Goal: Transaction & Acquisition: Purchase product/service

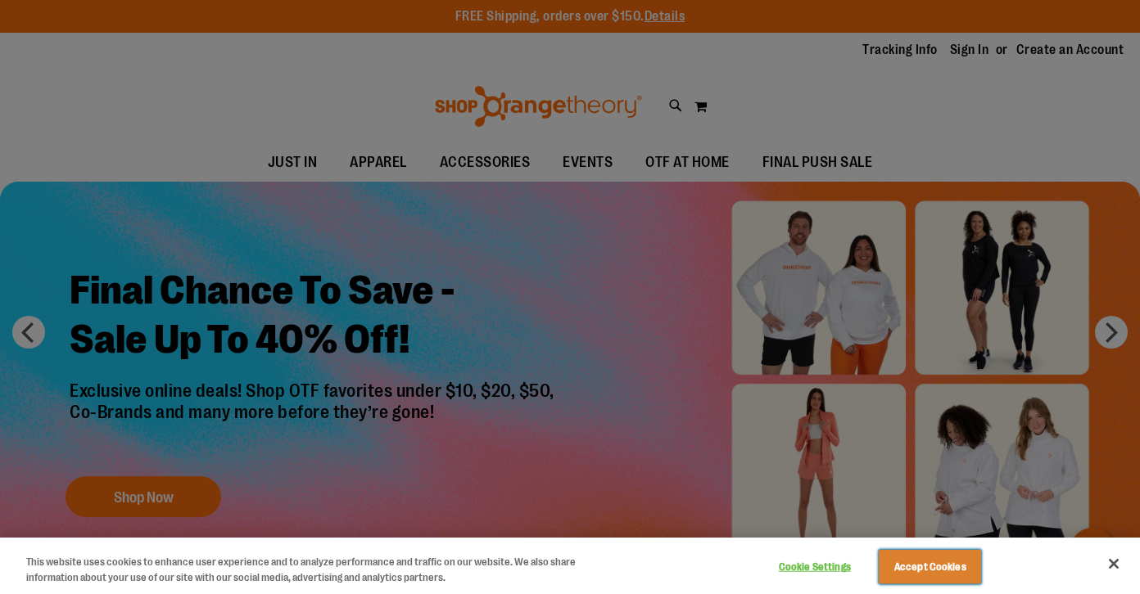
click at [920, 575] on button "Accept Cookies" at bounding box center [930, 567] width 102 height 34
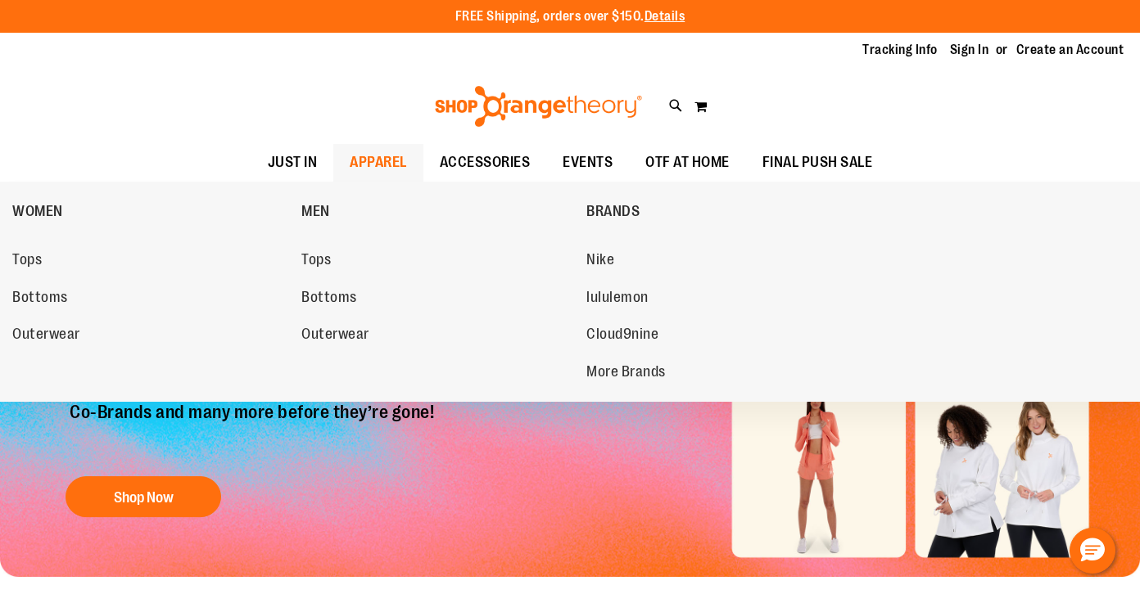
click at [382, 153] on span "APPAREL" at bounding box center [378, 162] width 57 height 37
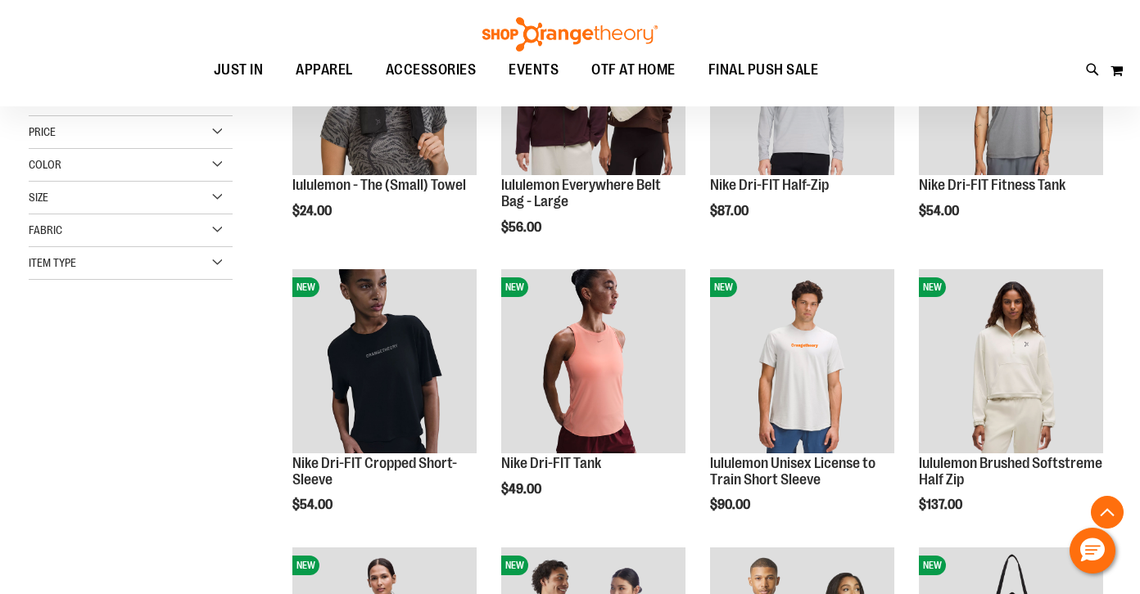
scroll to position [346, 0]
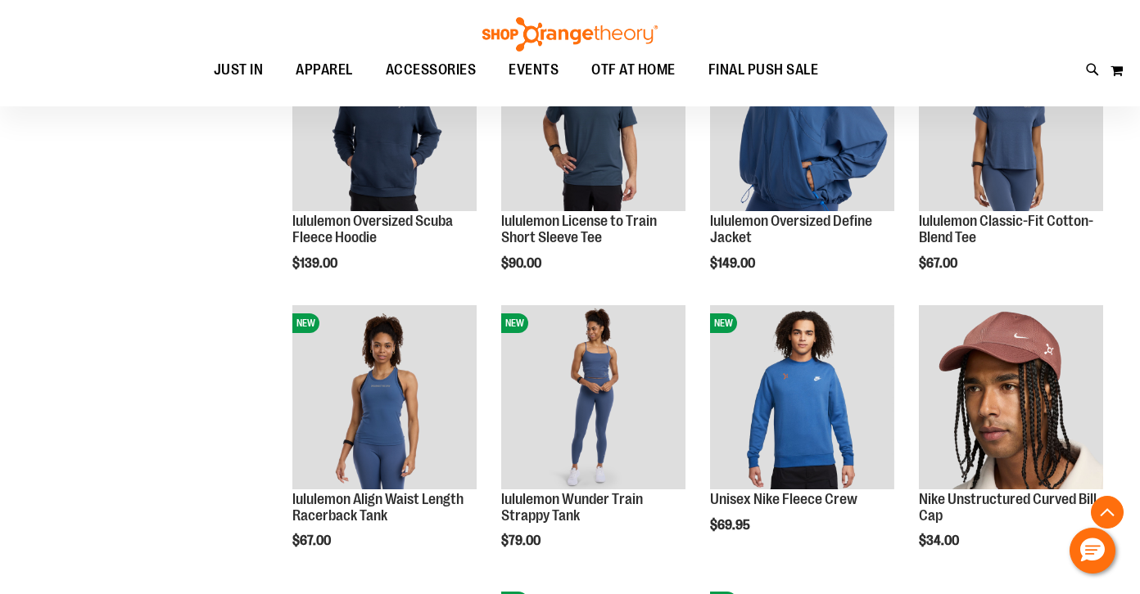
scroll to position [1145, 0]
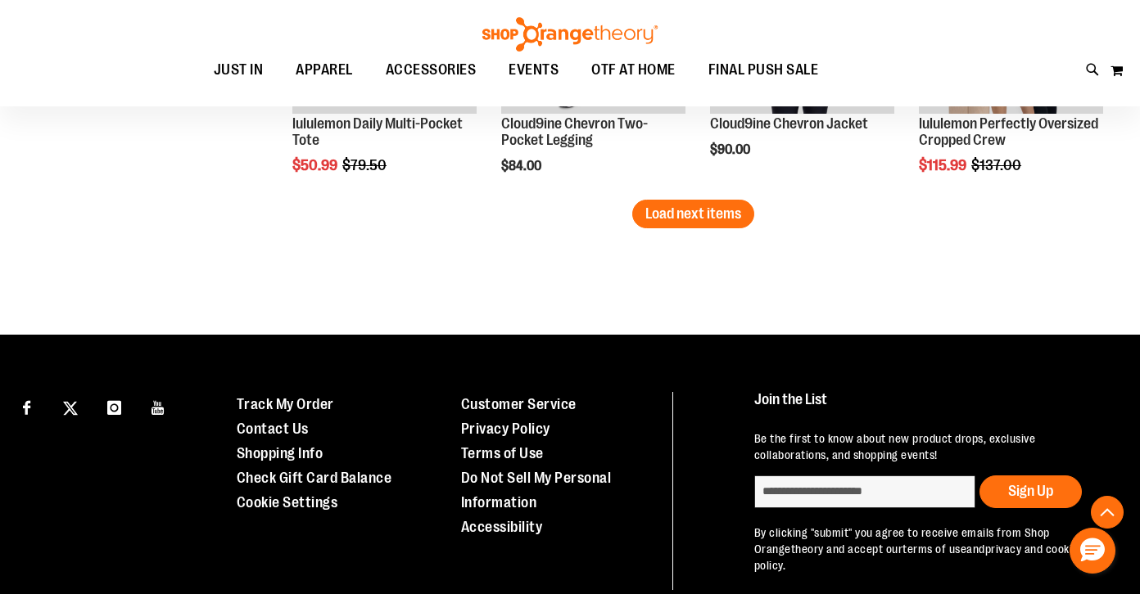
scroll to position [2649, 0]
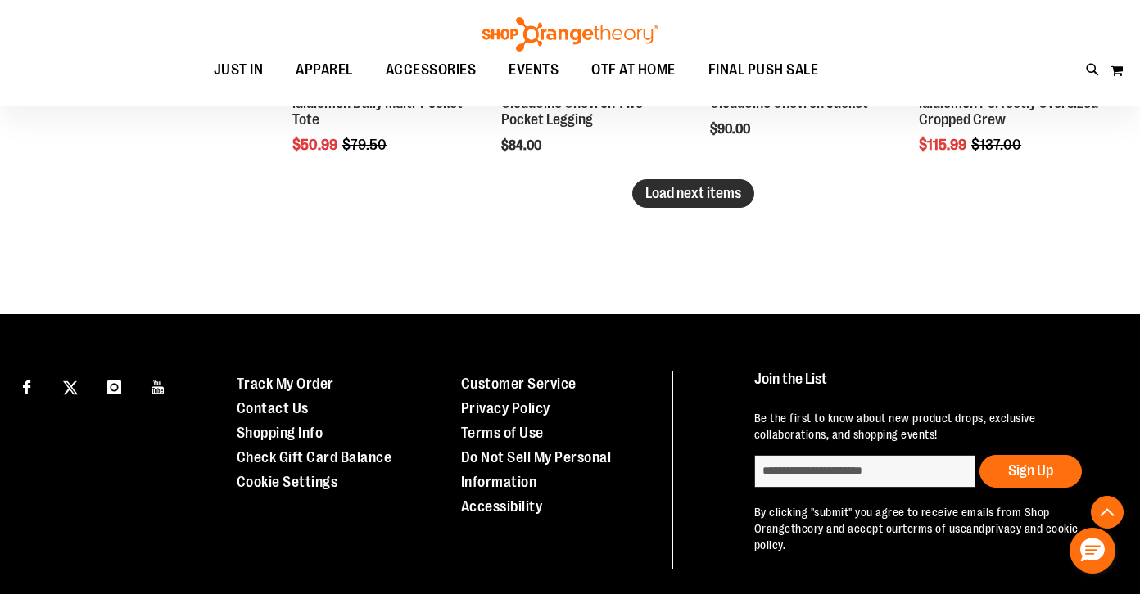
click at [724, 197] on span "Load next items" at bounding box center [693, 193] width 96 height 16
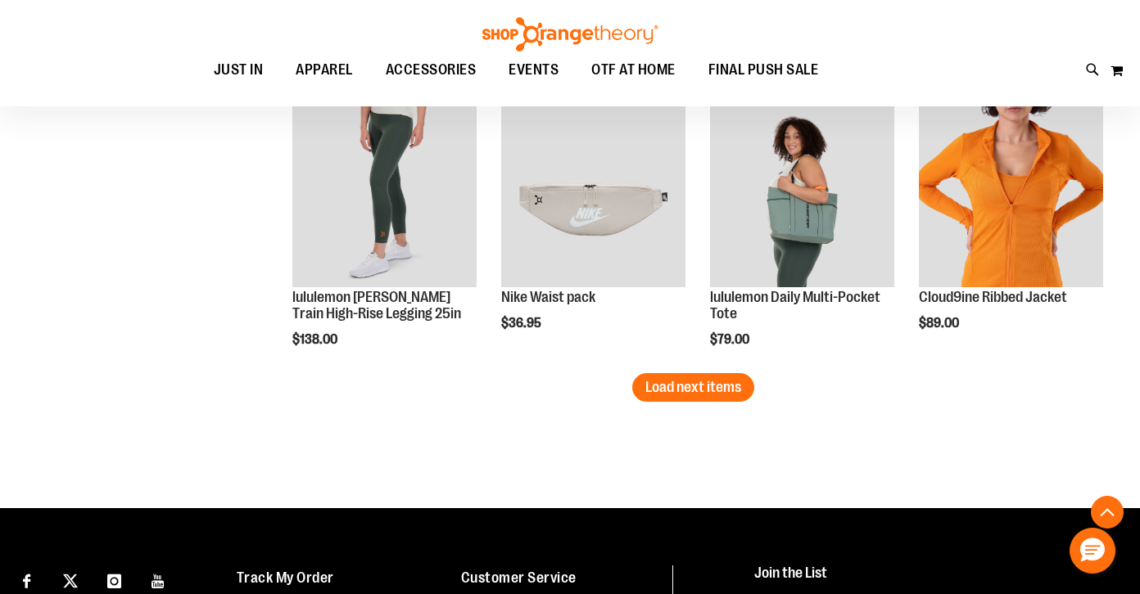
scroll to position [3455, 0]
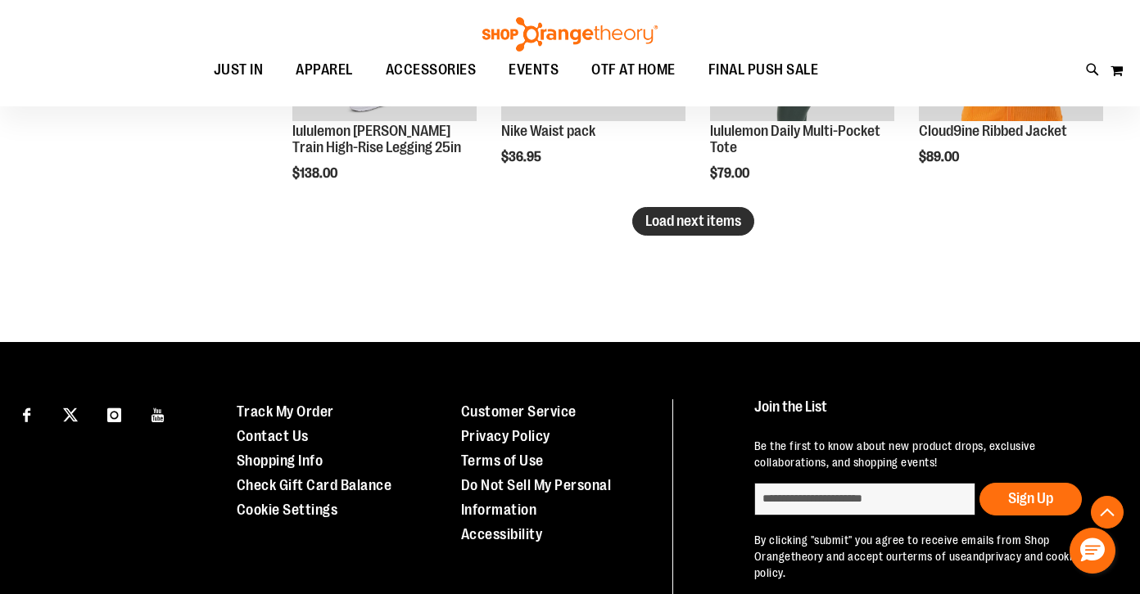
click at [655, 225] on span "Load next items" at bounding box center [693, 221] width 96 height 16
